Goal: Information Seeking & Learning: Learn about a topic

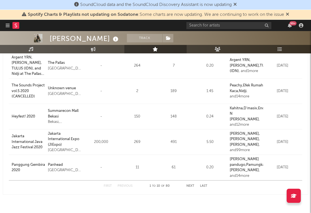
scroll to position [245, 0]
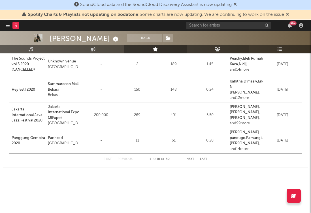
click at [218, 50] on icon at bounding box center [217, 49] width 6 height 5
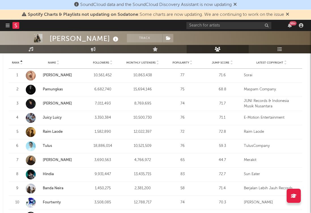
scroll to position [271, 0]
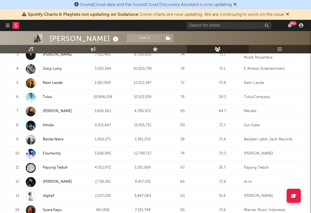
click at [278, 47] on icon at bounding box center [279, 49] width 5 height 5
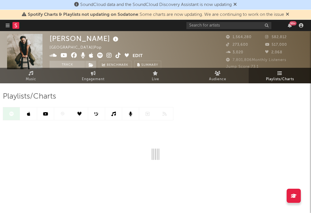
scroll to position [5, 0]
